Goal: Navigation & Orientation: Find specific page/section

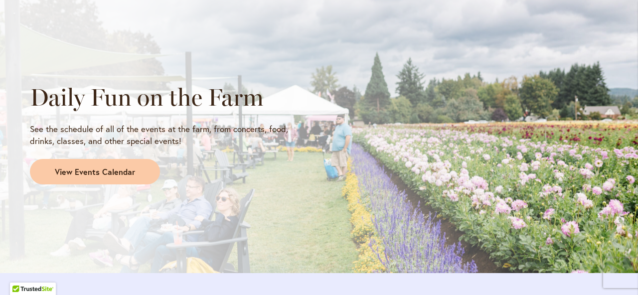
scroll to position [836, 0]
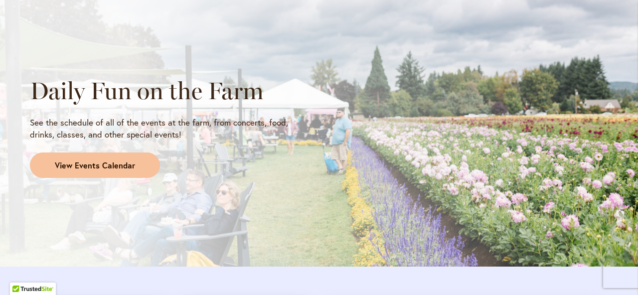
click at [105, 163] on span "View Events Calendar" at bounding box center [95, 165] width 80 height 11
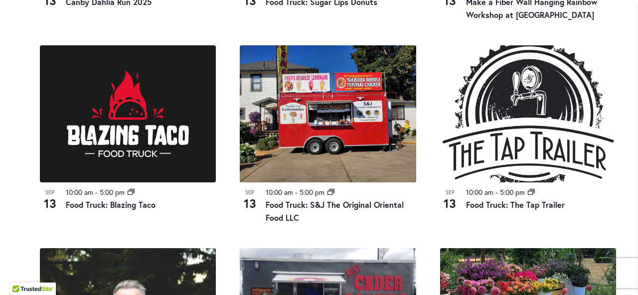
scroll to position [702, 0]
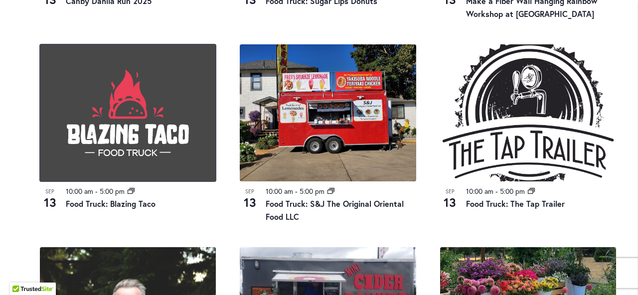
click at [113, 147] on img at bounding box center [128, 112] width 176 height 137
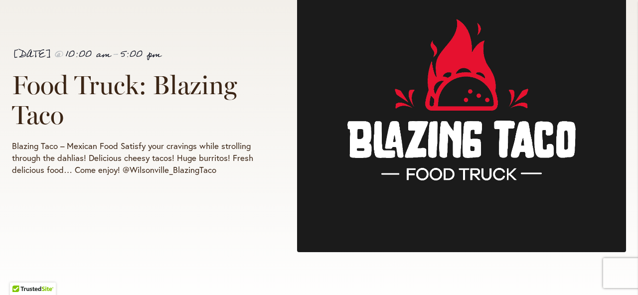
scroll to position [268, 0]
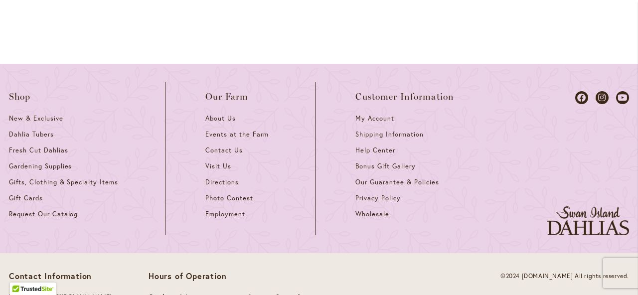
scroll to position [1517, 0]
click at [225, 177] on span "Directions" at bounding box center [221, 181] width 33 height 8
